Goal: Task Accomplishment & Management: Manage account settings

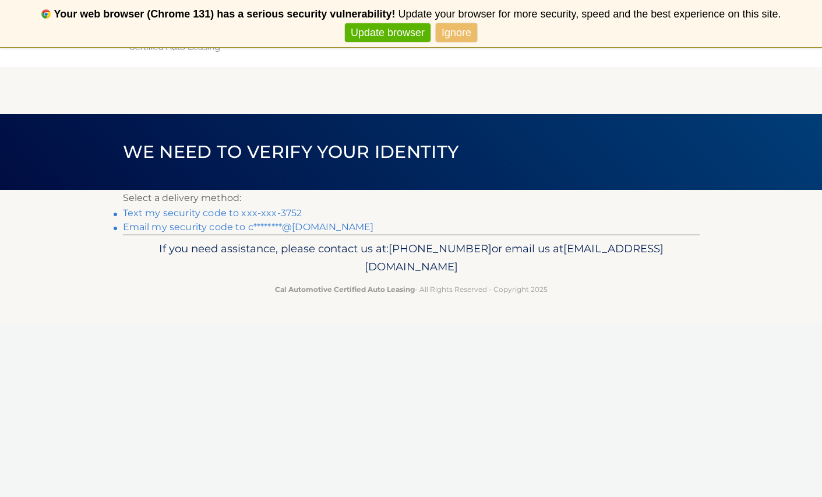
click at [260, 211] on link "Text my security code to xxx-xxx-3752" at bounding box center [212, 212] width 179 height 11
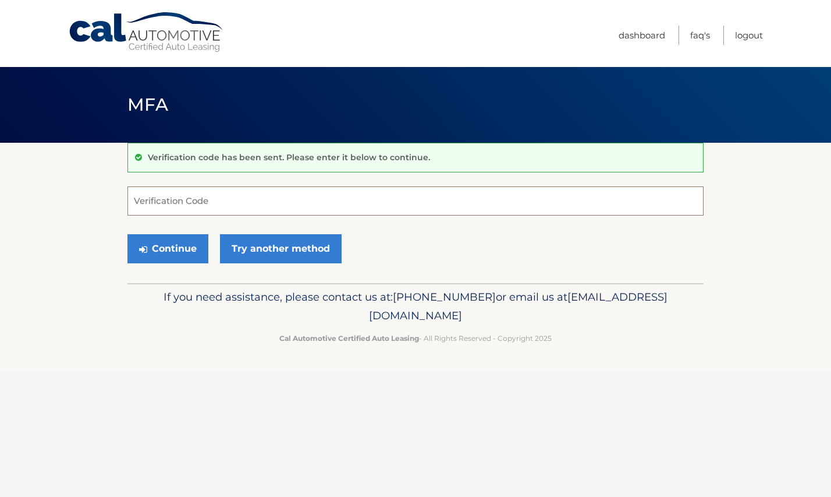
click at [431, 208] on input "Verification Code" at bounding box center [416, 200] width 576 height 29
type input "475380"
click at [141, 249] on icon "submit" at bounding box center [143, 249] width 8 height 9
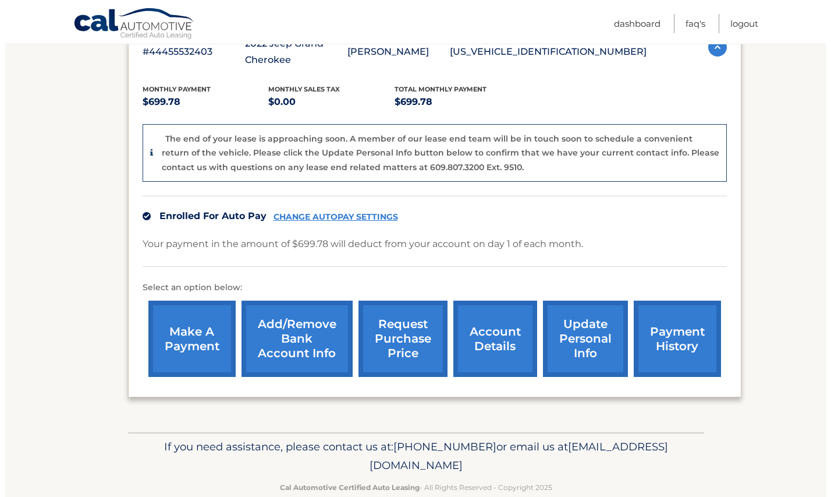
scroll to position [233, 0]
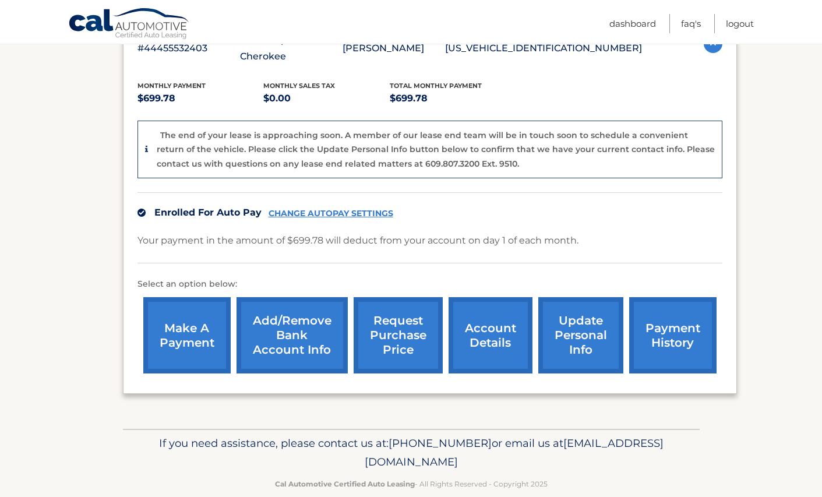
click at [369, 309] on link "request purchase price" at bounding box center [397, 335] width 89 height 76
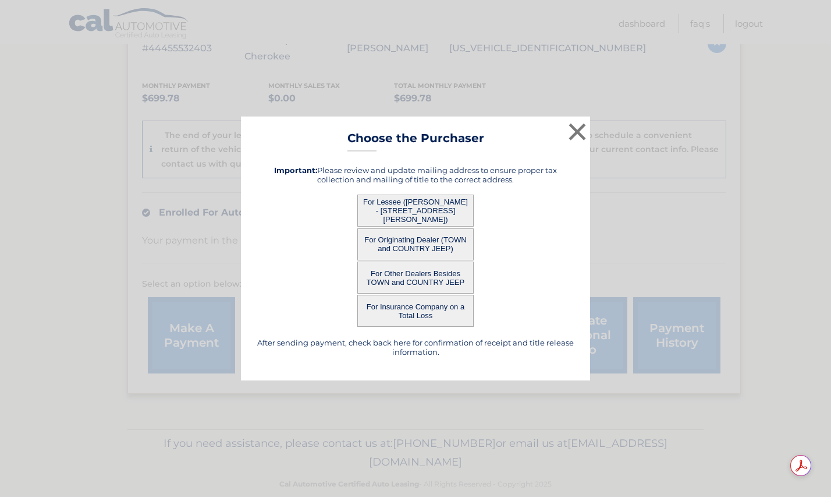
click at [451, 243] on button "For Originating Dealer (TOWN and COUNTRY JEEP)" at bounding box center [415, 244] width 116 height 32
click at [395, 245] on button "For Originating Dealer (TOWN and COUNTRY JEEP)" at bounding box center [415, 244] width 116 height 32
click at [394, 243] on button "For Originating Dealer (TOWN and COUNTRY JEEP)" at bounding box center [415, 244] width 116 height 32
click at [398, 216] on button "For Lessee (ANNE MAO - 62 Dante Ave, , Hicksville, NY 11801)" at bounding box center [415, 210] width 116 height 32
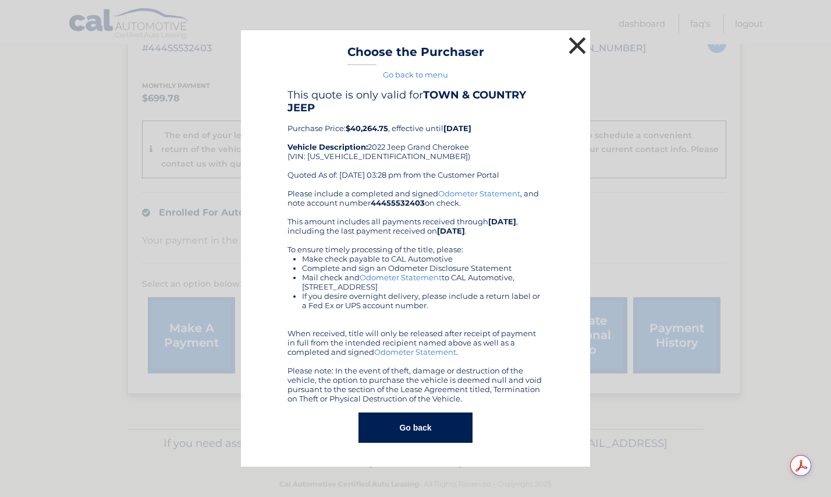
click at [585, 45] on button "×" at bounding box center [577, 45] width 23 height 23
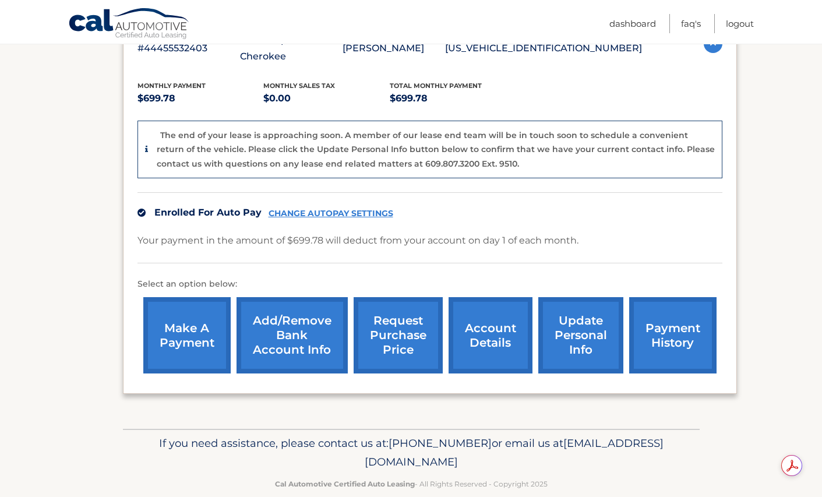
click at [416, 352] on link "request purchase price" at bounding box center [397, 335] width 89 height 76
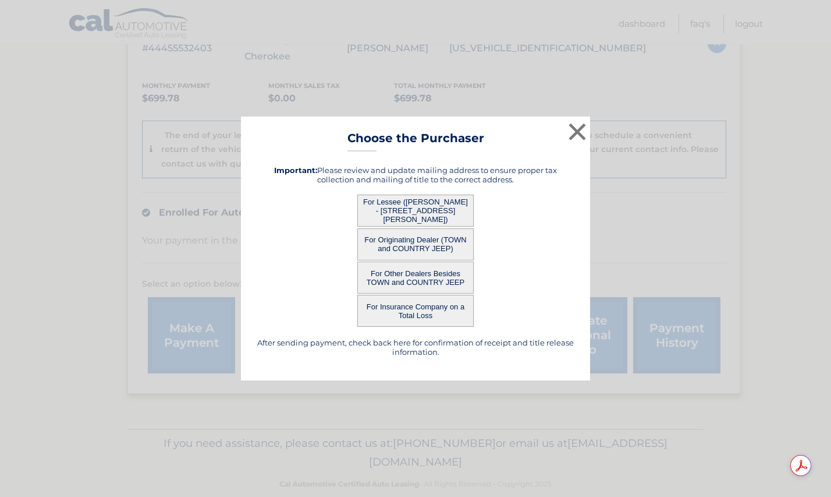
click at [451, 206] on button "For Lessee (ANNE MAO - 62 Dante Ave, , Hicksville, NY 11801)" at bounding box center [415, 210] width 116 height 32
click at [410, 213] on button "For Lessee (ANNE MAO - 62 Dante Ave, , Hicksville, NY 11801)" at bounding box center [415, 210] width 116 height 32
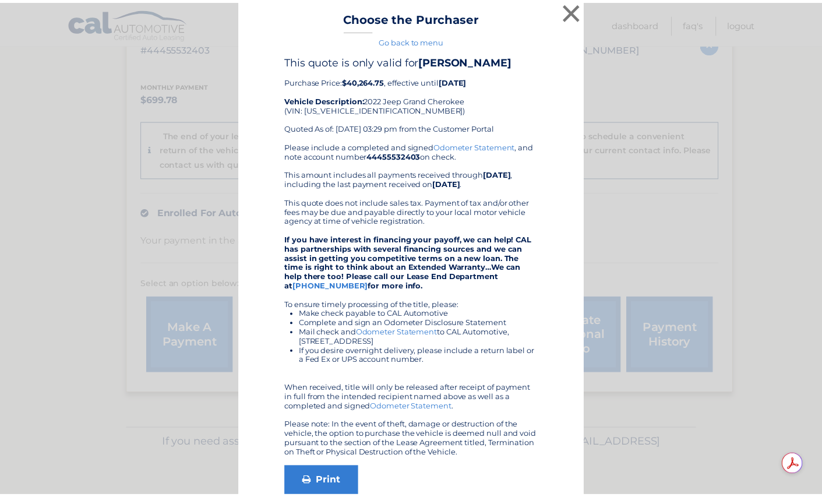
scroll to position [0, 0]
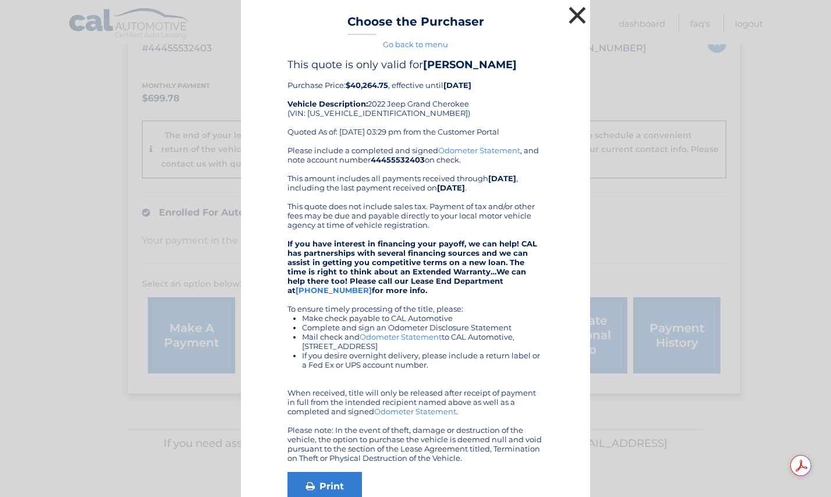
click at [576, 10] on button "×" at bounding box center [577, 14] width 23 height 23
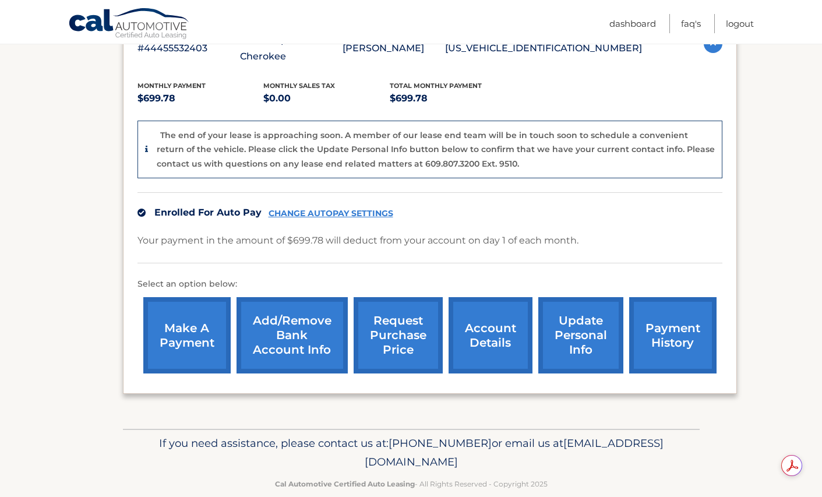
click at [390, 344] on link "request purchase price" at bounding box center [397, 335] width 89 height 76
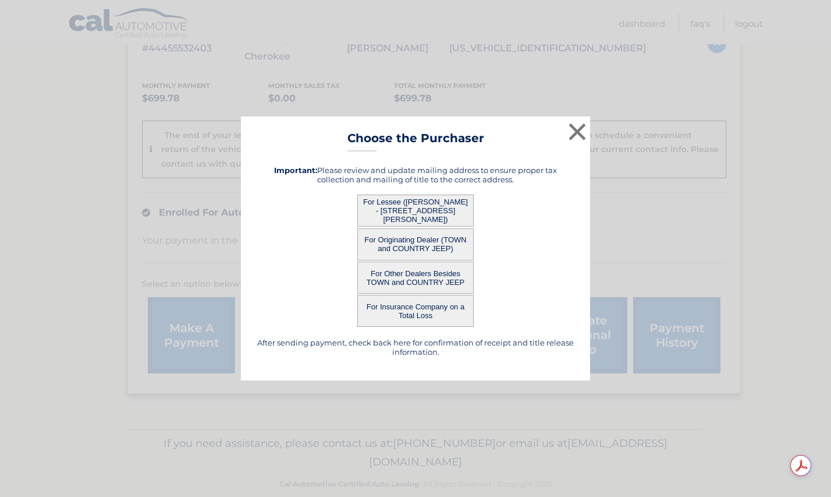
click at [422, 278] on button "For Other Dealers Besides TOWN and COUNTRY JEEP" at bounding box center [415, 277] width 116 height 32
click at [423, 278] on button "For Other Dealers Besides TOWN and COUNTRY JEEP" at bounding box center [415, 277] width 116 height 32
click at [423, 276] on button "For Other Dealers Besides TOWN and COUNTRY JEEP" at bounding box center [415, 277] width 116 height 32
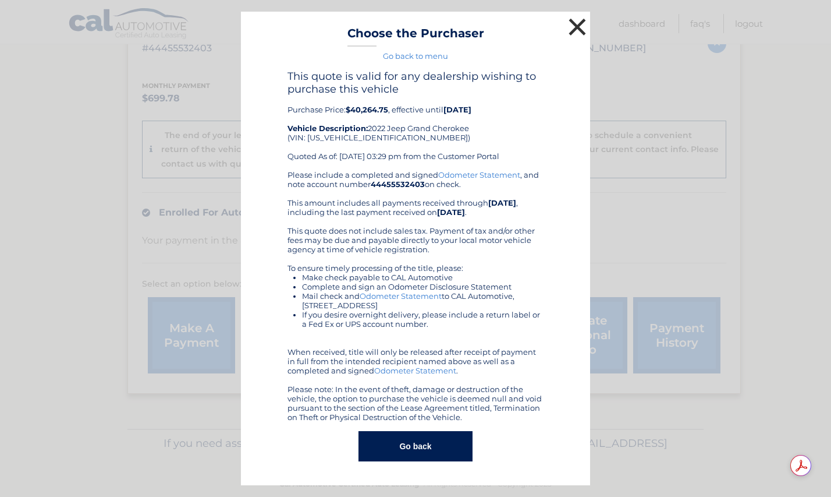
click at [583, 23] on button "×" at bounding box center [577, 26] width 23 height 23
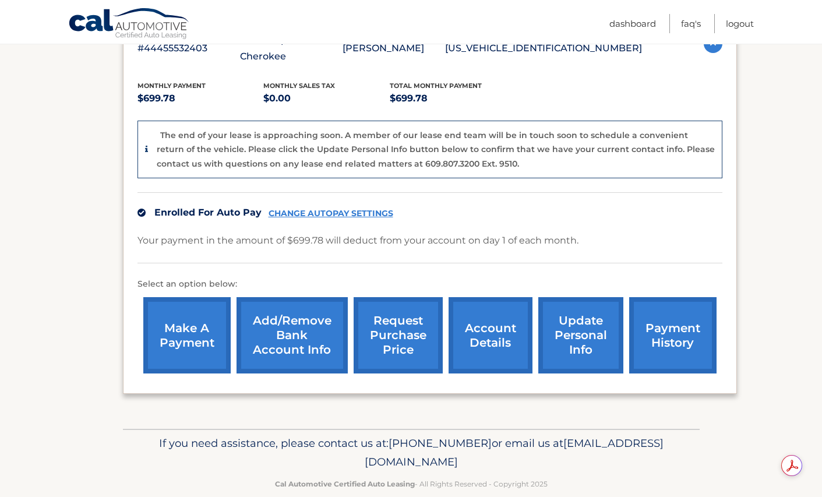
click at [505, 353] on link "account details" at bounding box center [490, 335] width 84 height 76
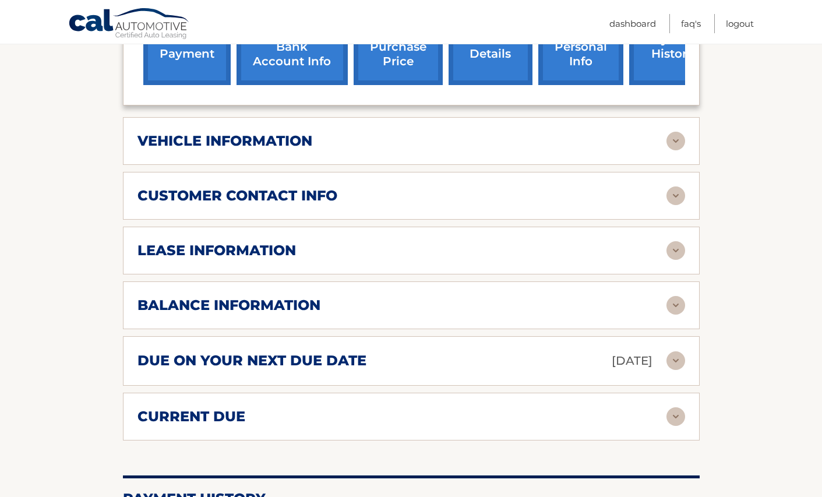
scroll to position [466, 0]
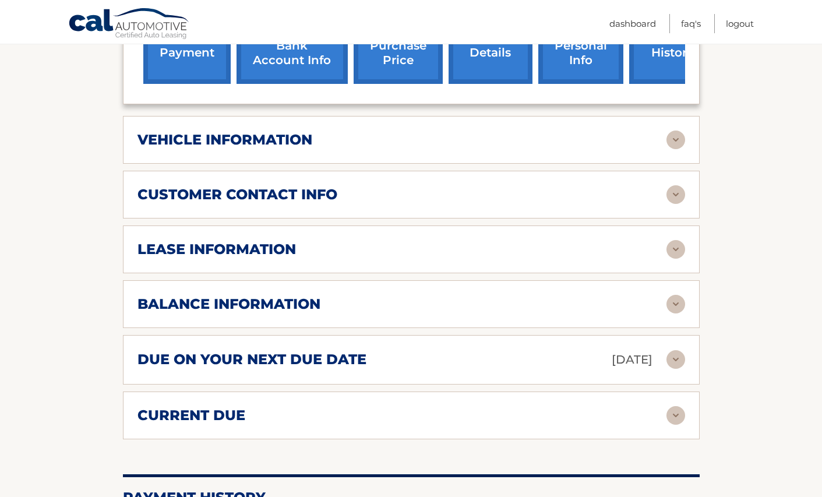
click at [467, 259] on div "lease information Contract Start Date Aug 31, 2022 Term 39 Maturity Date Nov 30…" at bounding box center [411, 249] width 576 height 48
click at [678, 300] on img at bounding box center [675, 304] width 19 height 19
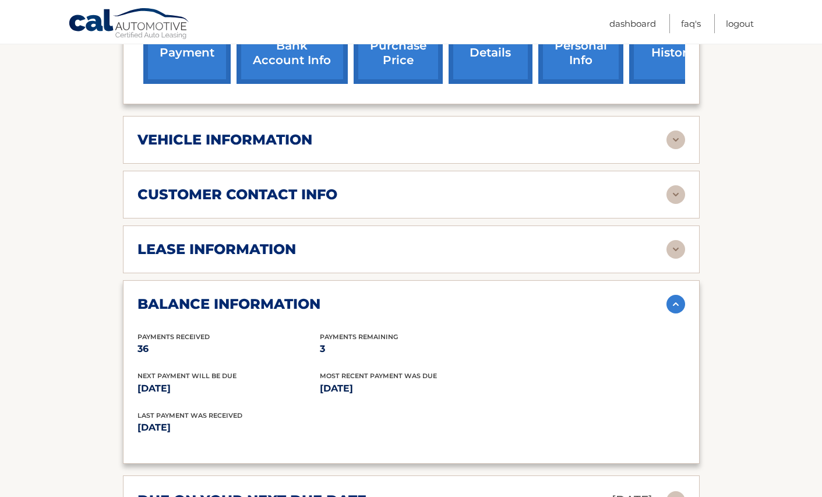
click at [679, 248] on img at bounding box center [675, 249] width 19 height 19
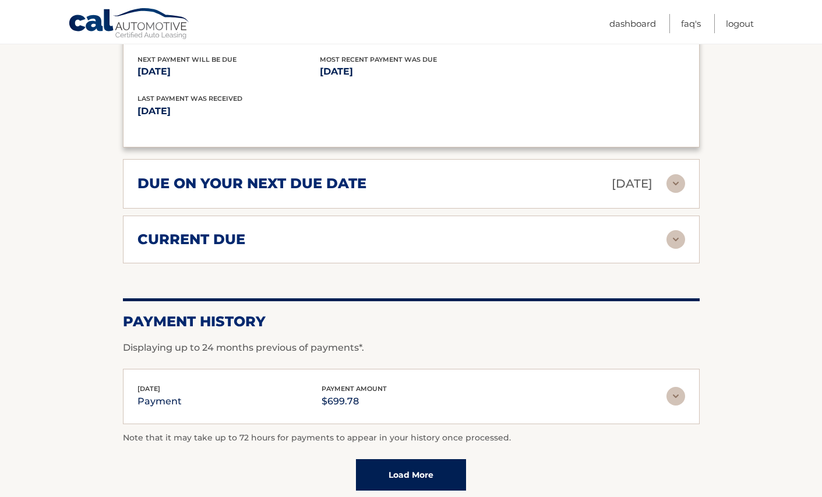
scroll to position [1048, 0]
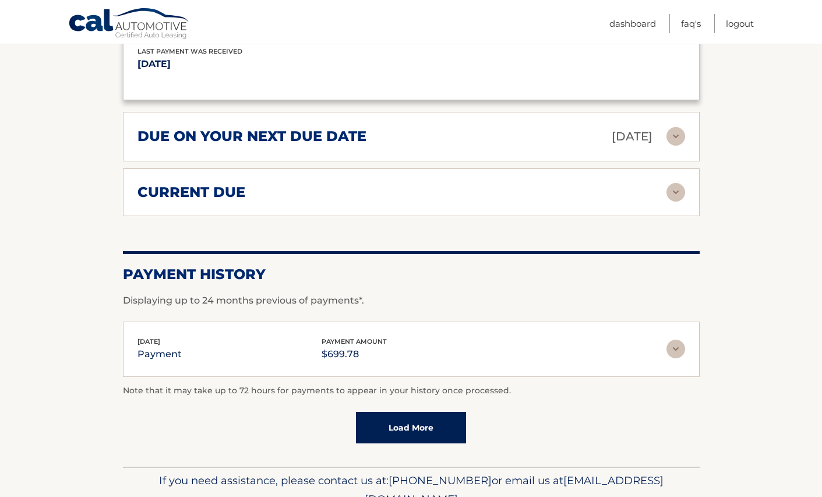
click at [643, 199] on div "current due" at bounding box center [401, 191] width 529 height 17
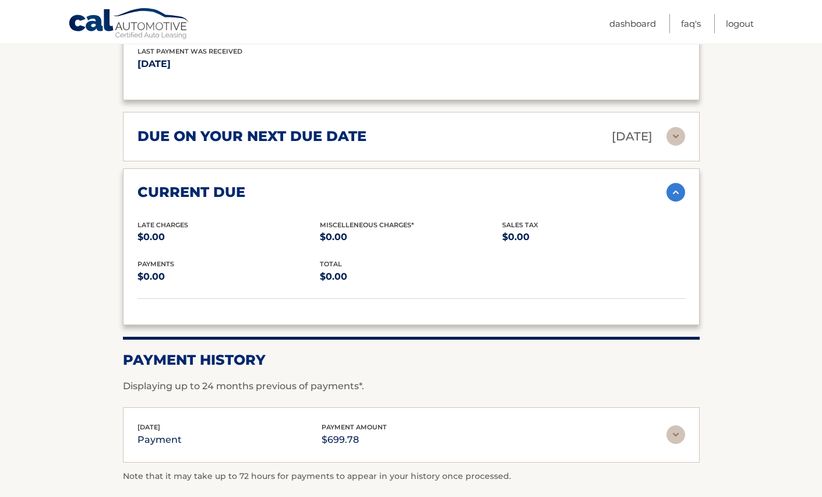
click at [641, 138] on p "Sep 01, 2025" at bounding box center [631, 136] width 41 height 20
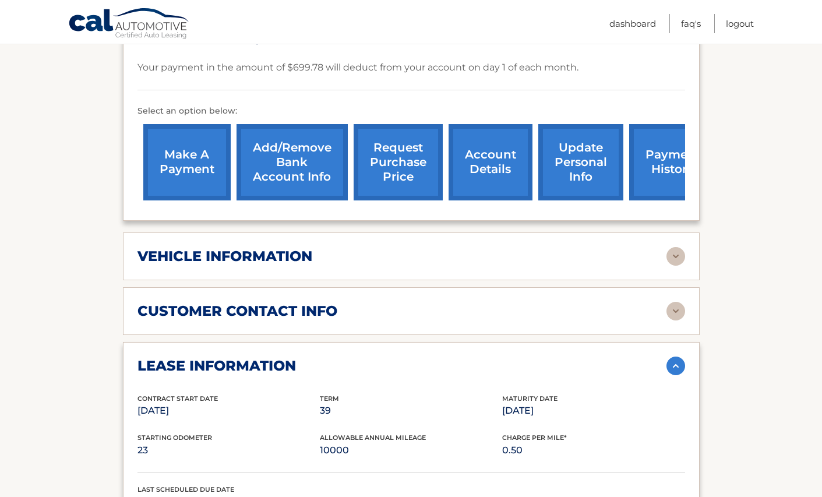
scroll to position [582, 0]
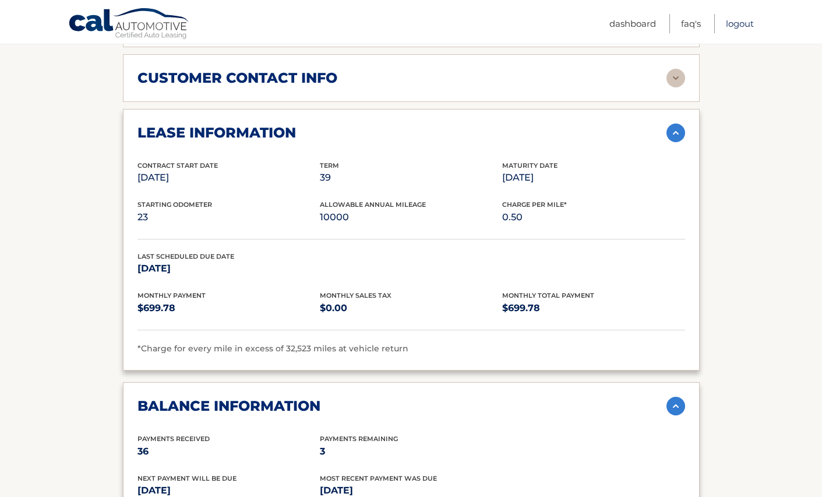
click at [746, 20] on link "Logout" at bounding box center [739, 23] width 28 height 19
